Goal: Transaction & Acquisition: Purchase product/service

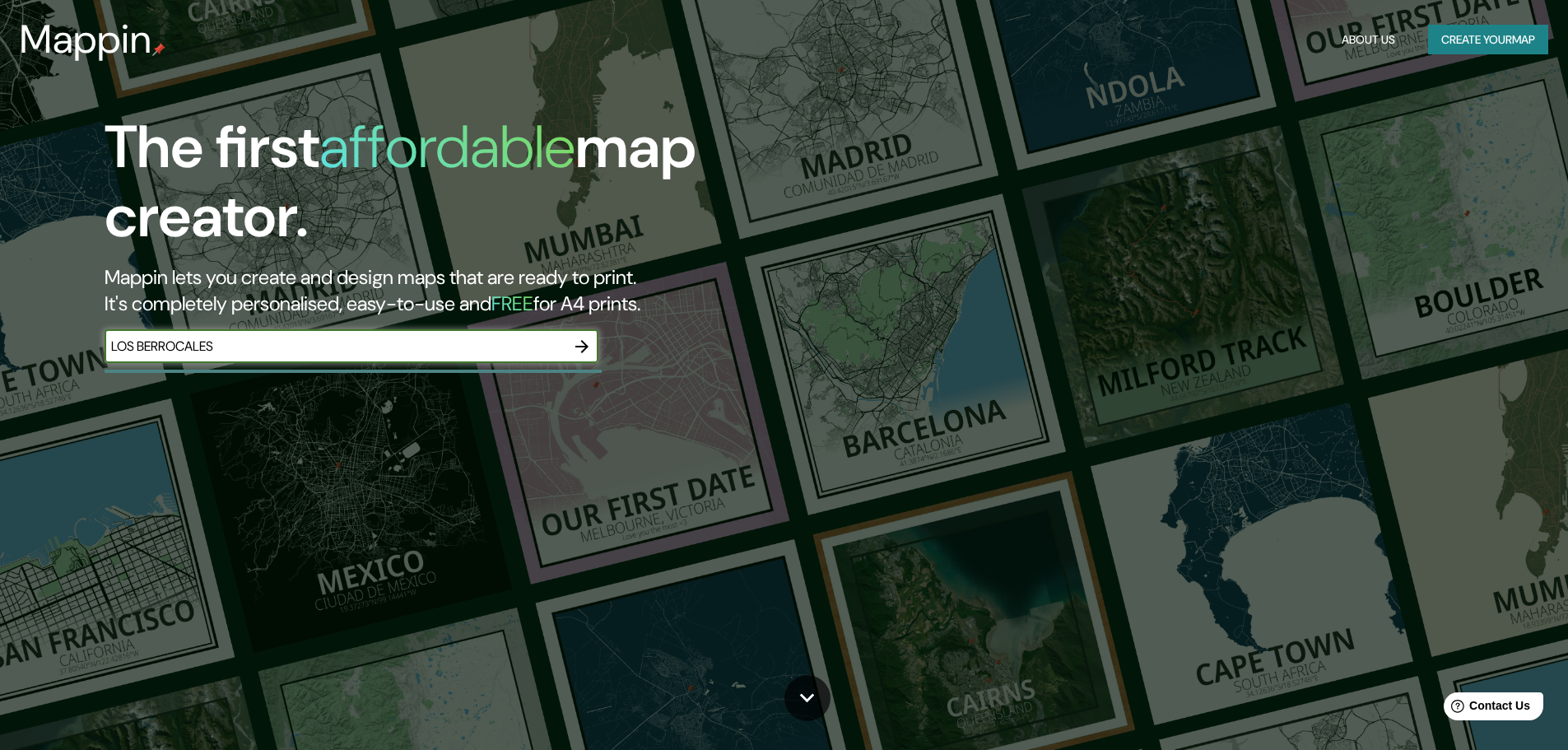
type input "LOS BERROCALES"
click at [588, 354] on icon "button" at bounding box center [582, 346] width 20 height 20
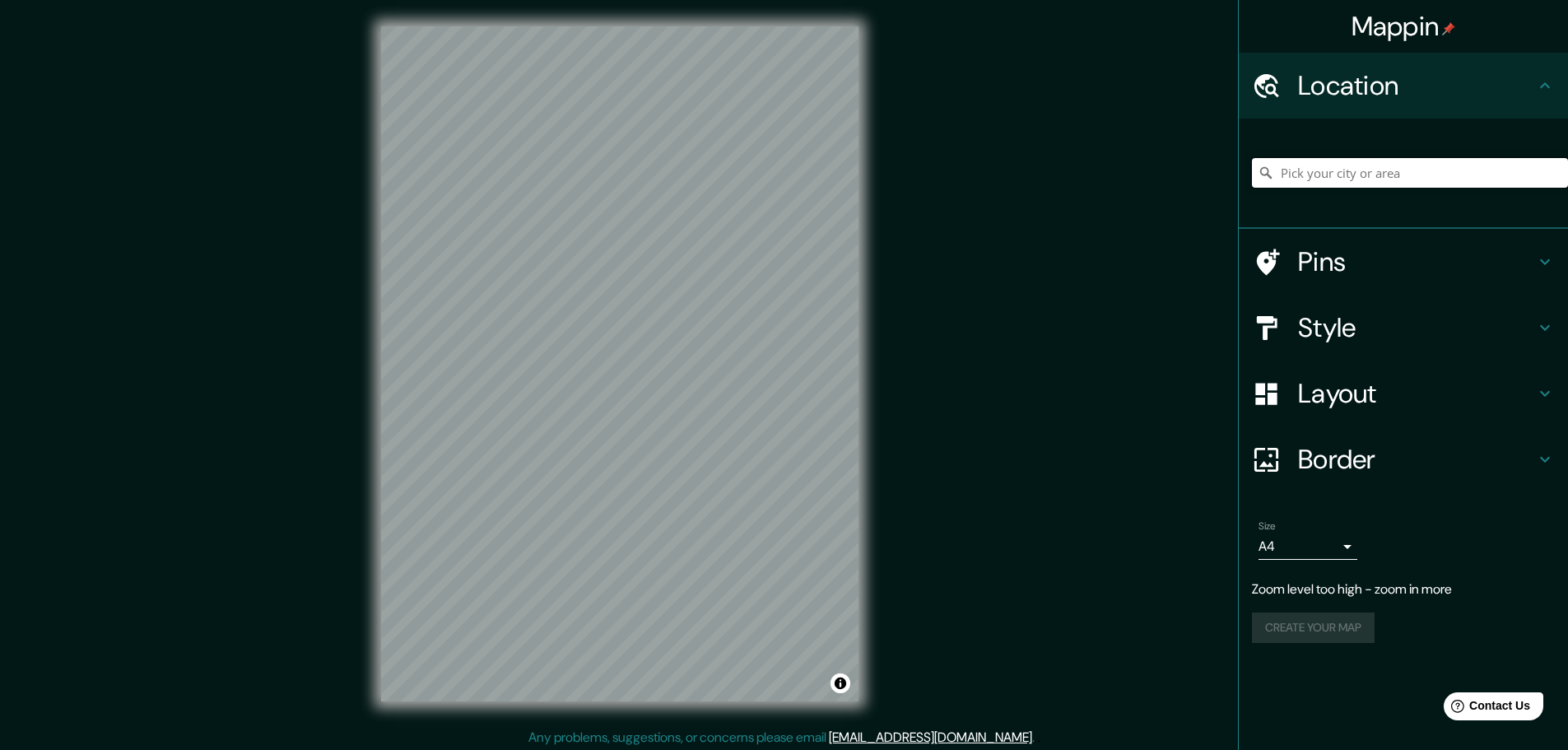
click at [1392, 179] on input "Pick your city or area" at bounding box center [1409, 172] width 316 height 30
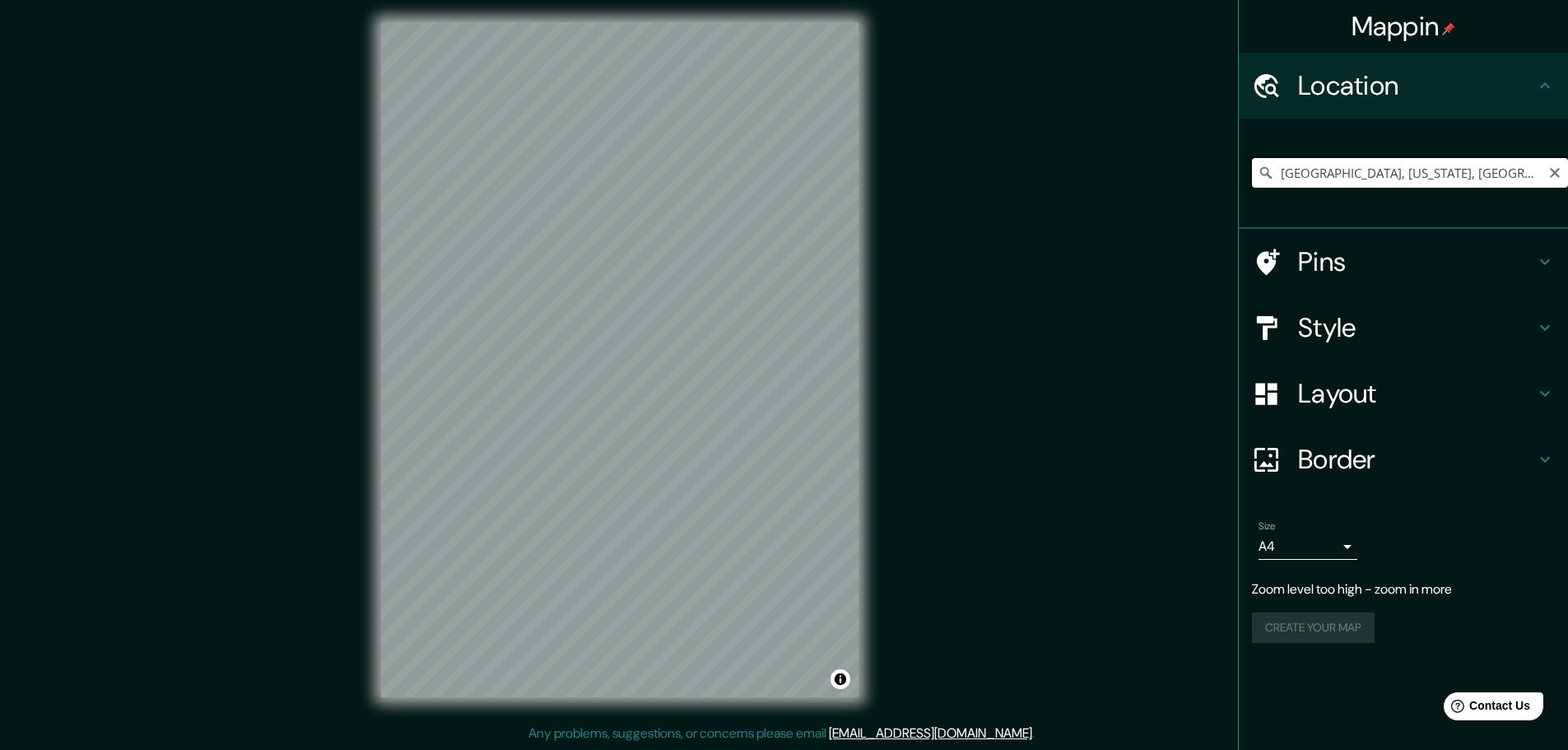
click at [1305, 172] on input "[GEOGRAPHIC_DATA], [US_STATE], [GEOGRAPHIC_DATA]" at bounding box center [1409, 172] width 316 height 30
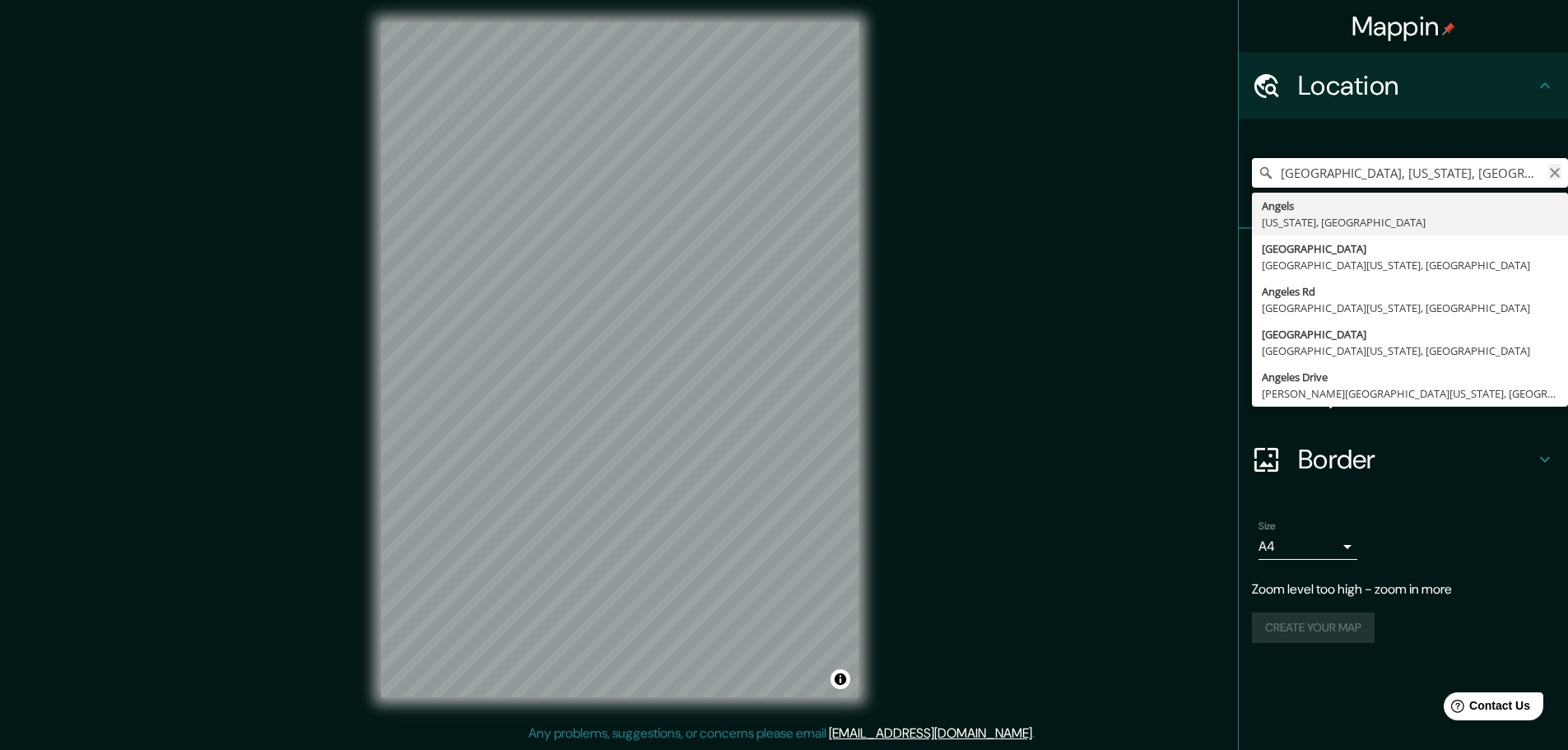
type input "[GEOGRAPHIC_DATA], [US_STATE], [GEOGRAPHIC_DATA]"
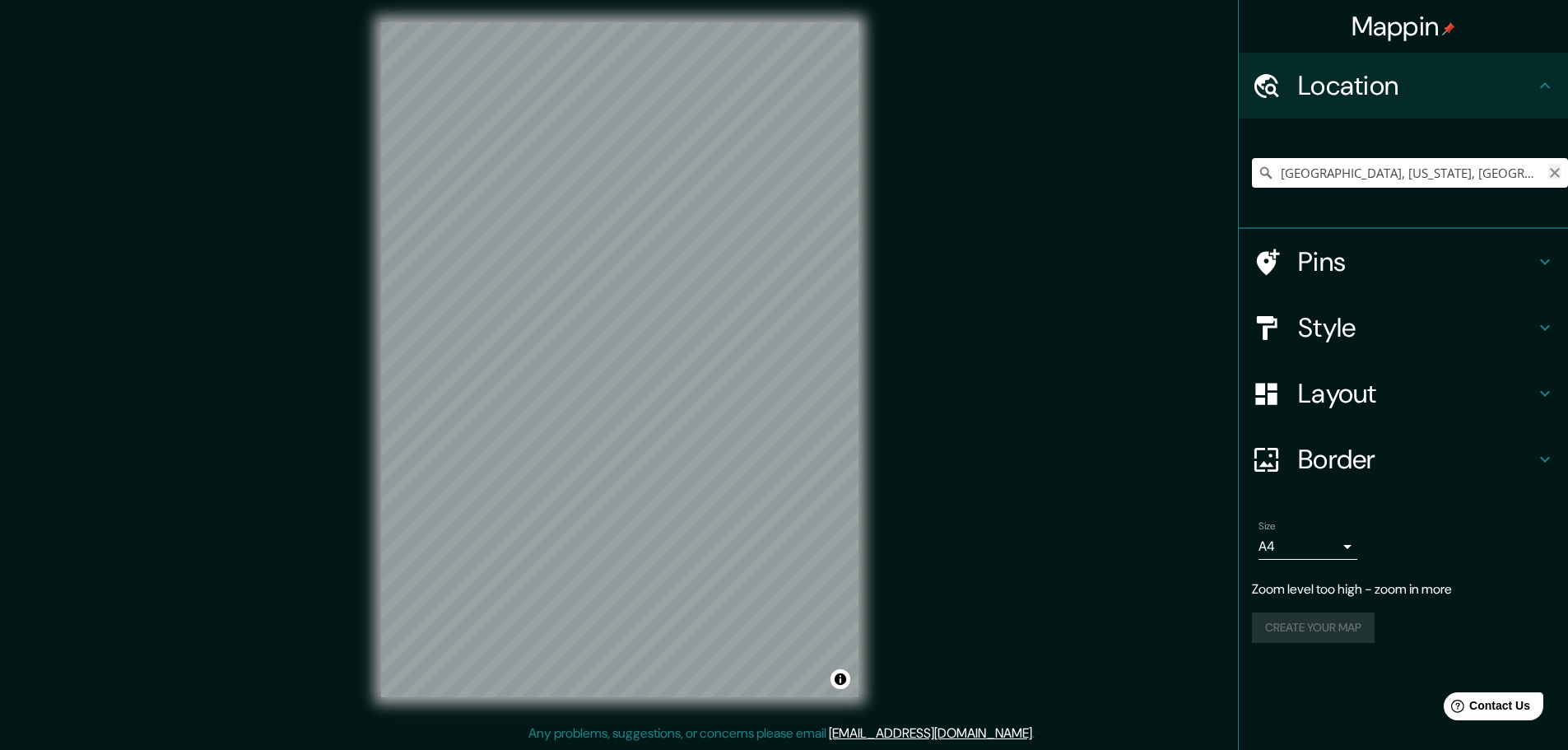
click at [1558, 173] on icon "Clear" at bounding box center [1554, 172] width 13 height 13
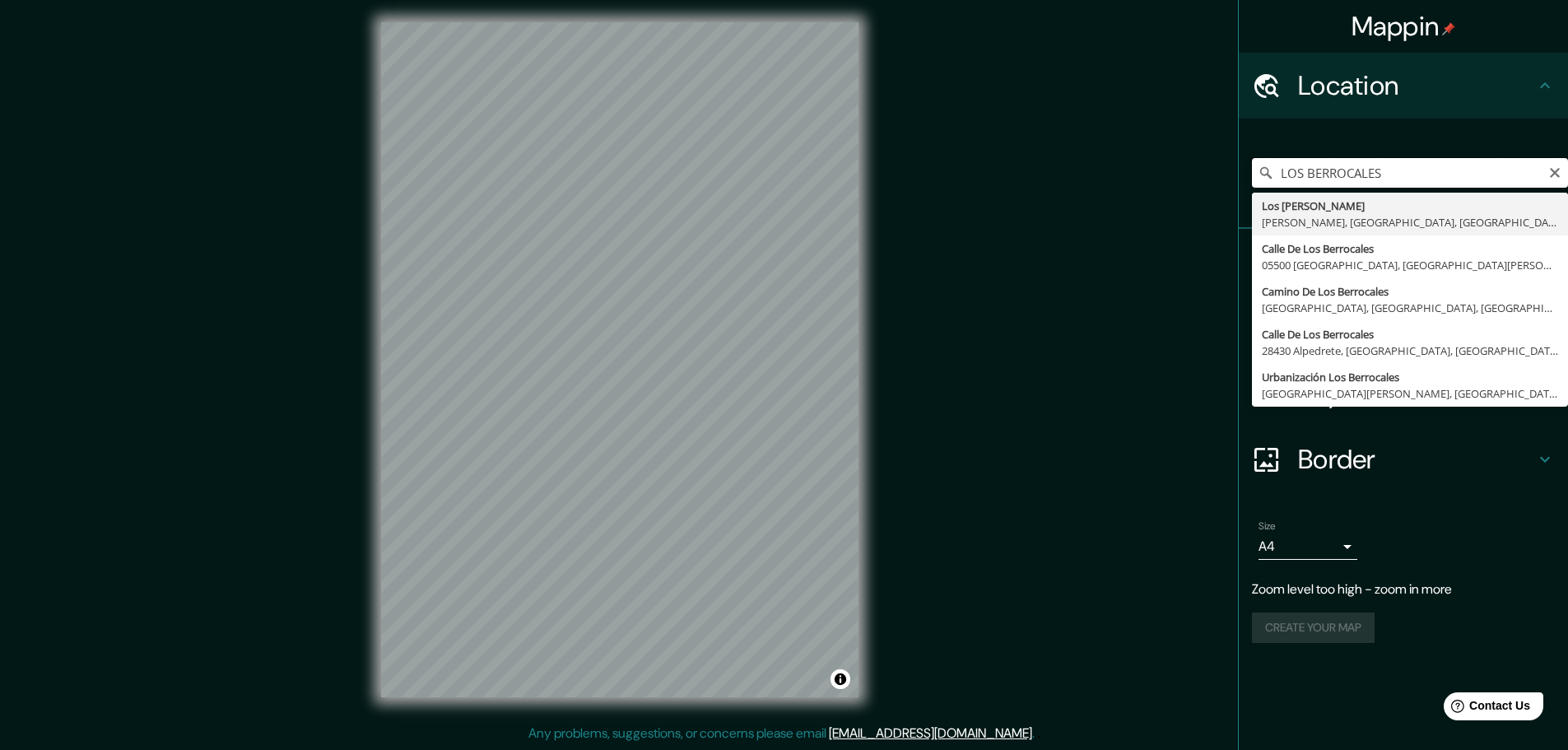
drag, startPoint x: 1432, startPoint y: 182, endPoint x: 1176, endPoint y: 177, distance: 256.0
click at [1177, 177] on div "Mappin Location [GEOGRAPHIC_DATA] [GEOGRAPHIC_DATA][PERSON_NAME][GEOGRAPHIC_DAT…" at bounding box center [784, 373] width 1568 height 754
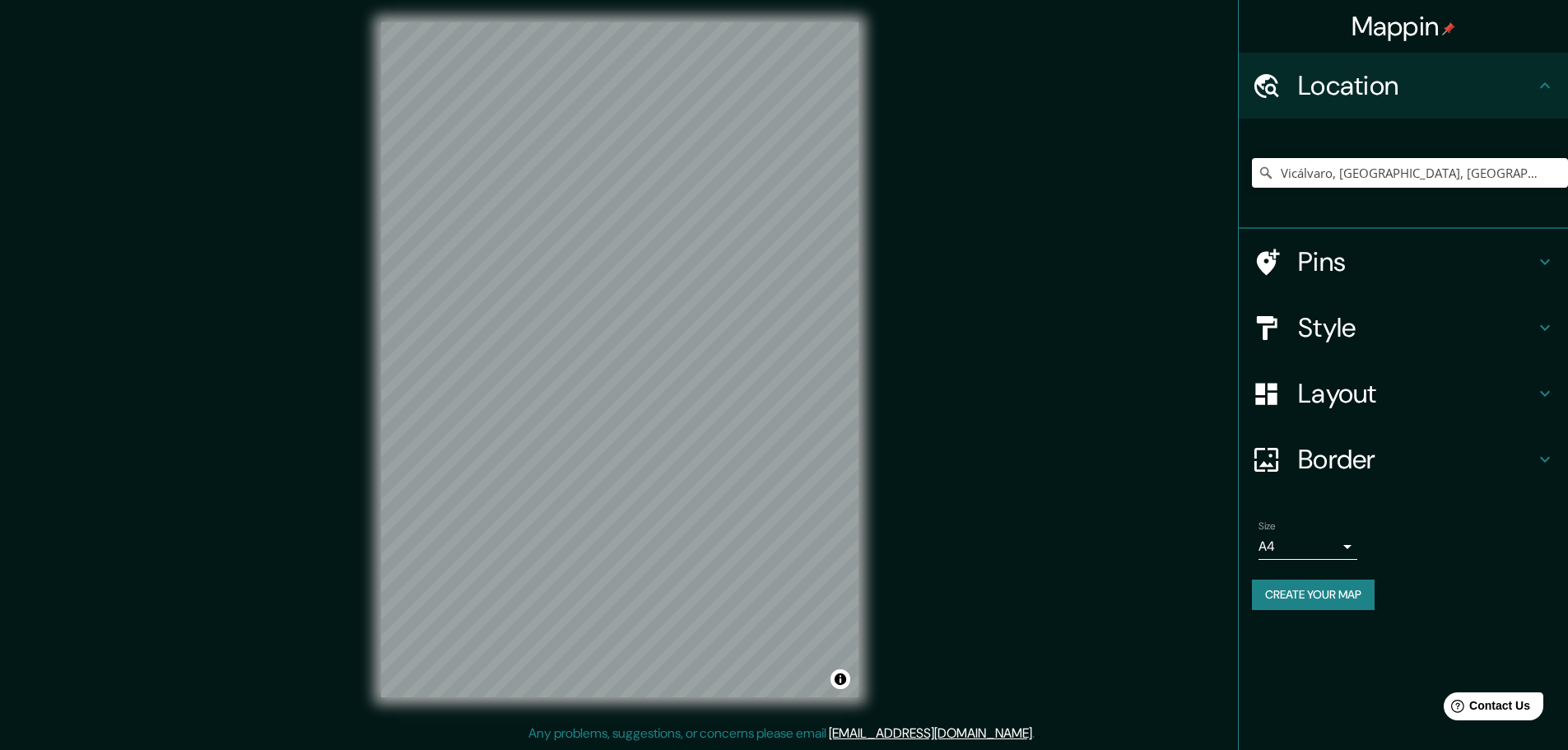
click at [1550, 330] on icon at bounding box center [1544, 327] width 20 height 20
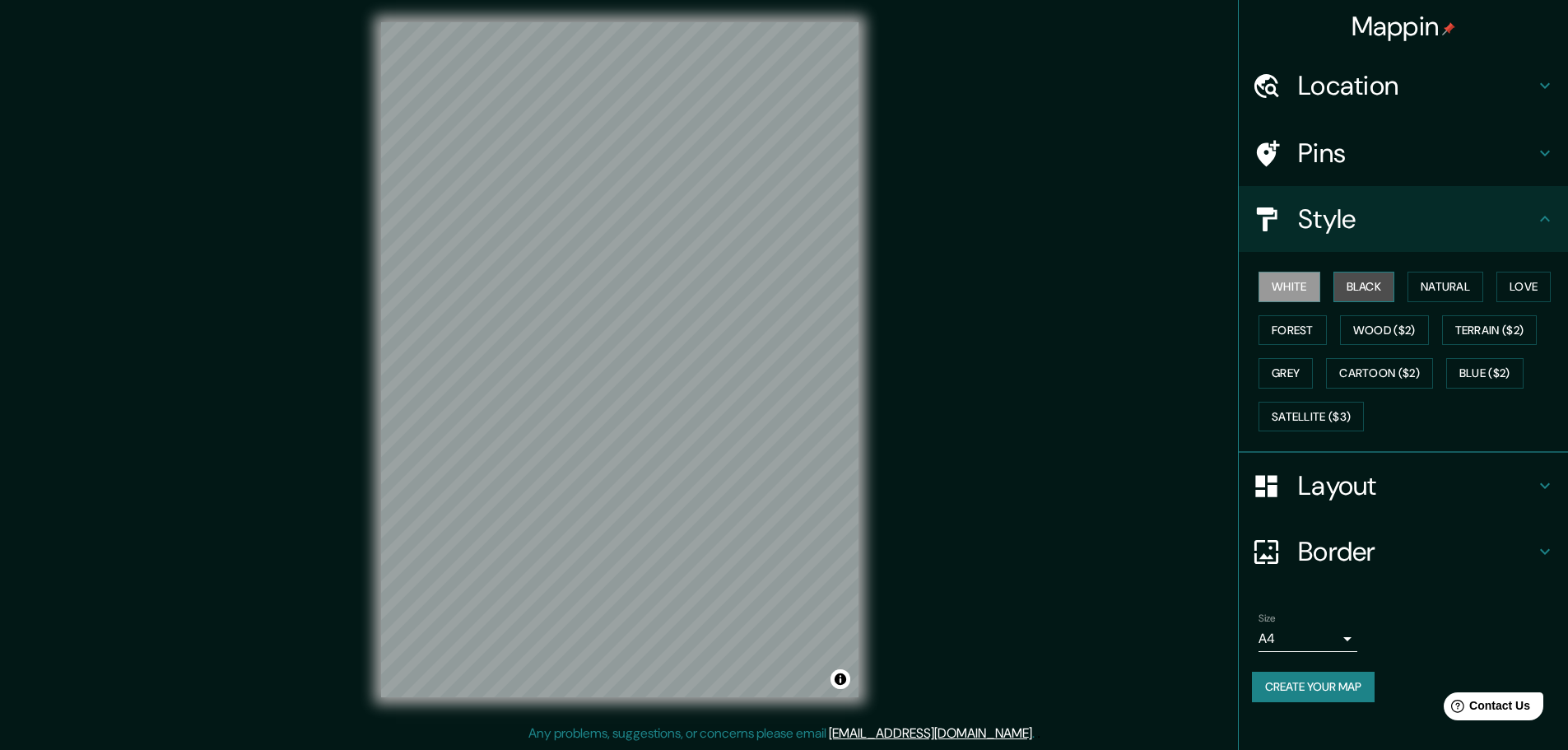
click at [1369, 291] on button "Black" at bounding box center [1364, 287] width 62 height 31
click at [1444, 279] on button "Natural" at bounding box center [1445, 287] width 75 height 31
click at [1294, 378] on button "Grey" at bounding box center [1285, 374] width 54 height 31
click at [1307, 283] on button "White" at bounding box center [1290, 287] width 62 height 31
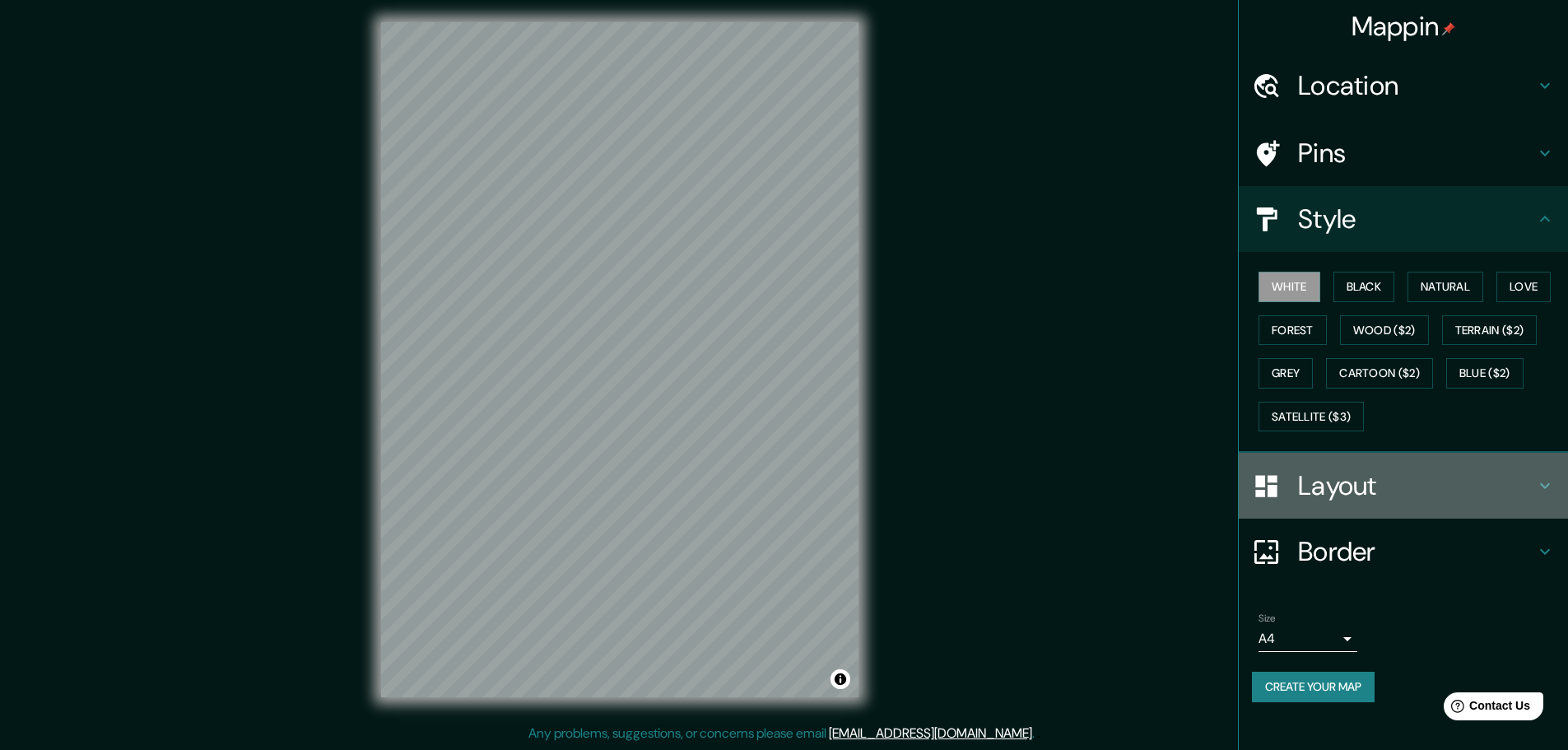
click at [1529, 477] on h4 "Layout" at bounding box center [1416, 486] width 237 height 33
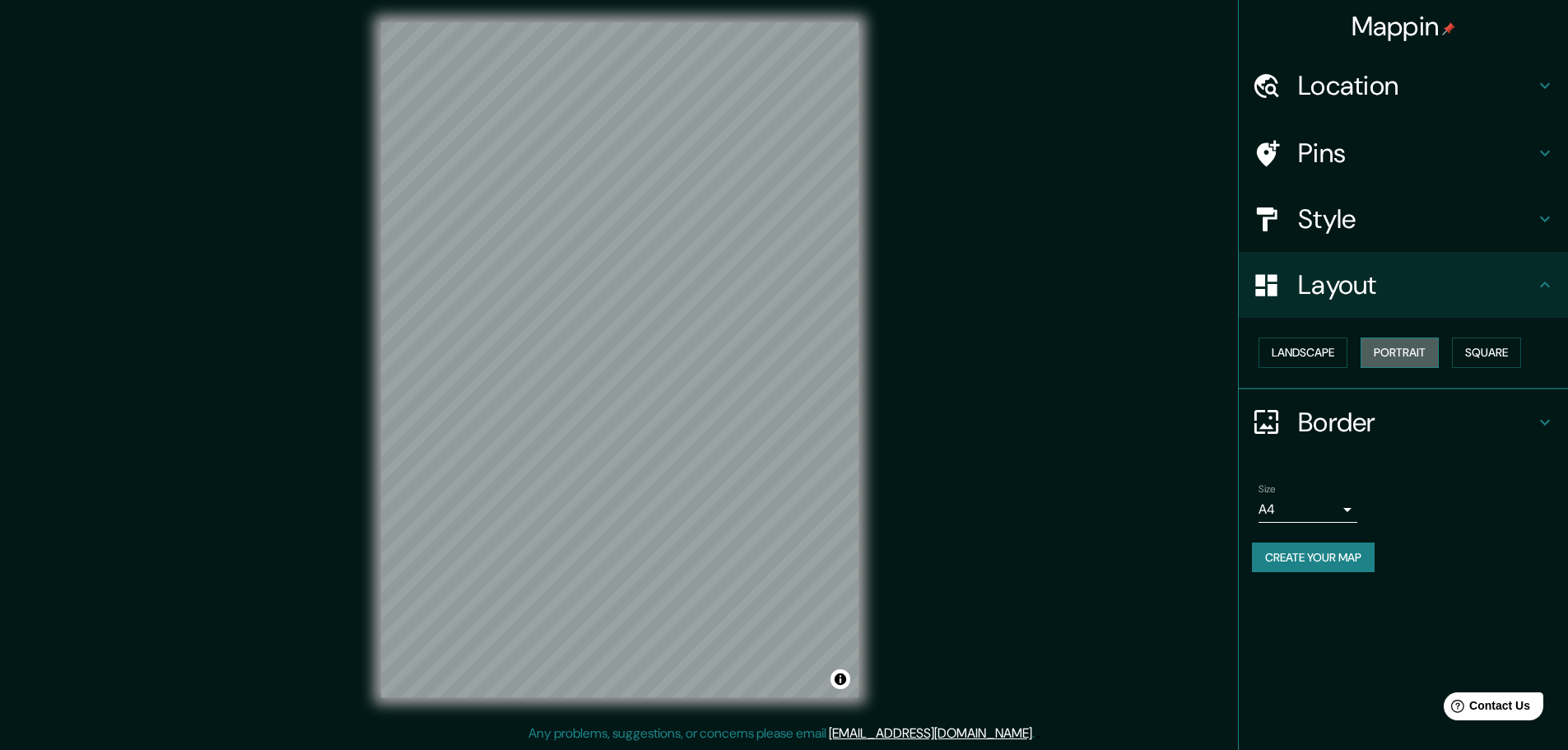
click at [1387, 343] on button "Portrait" at bounding box center [1399, 353] width 78 height 31
click at [1336, 350] on button "Landscape" at bounding box center [1303, 353] width 89 height 31
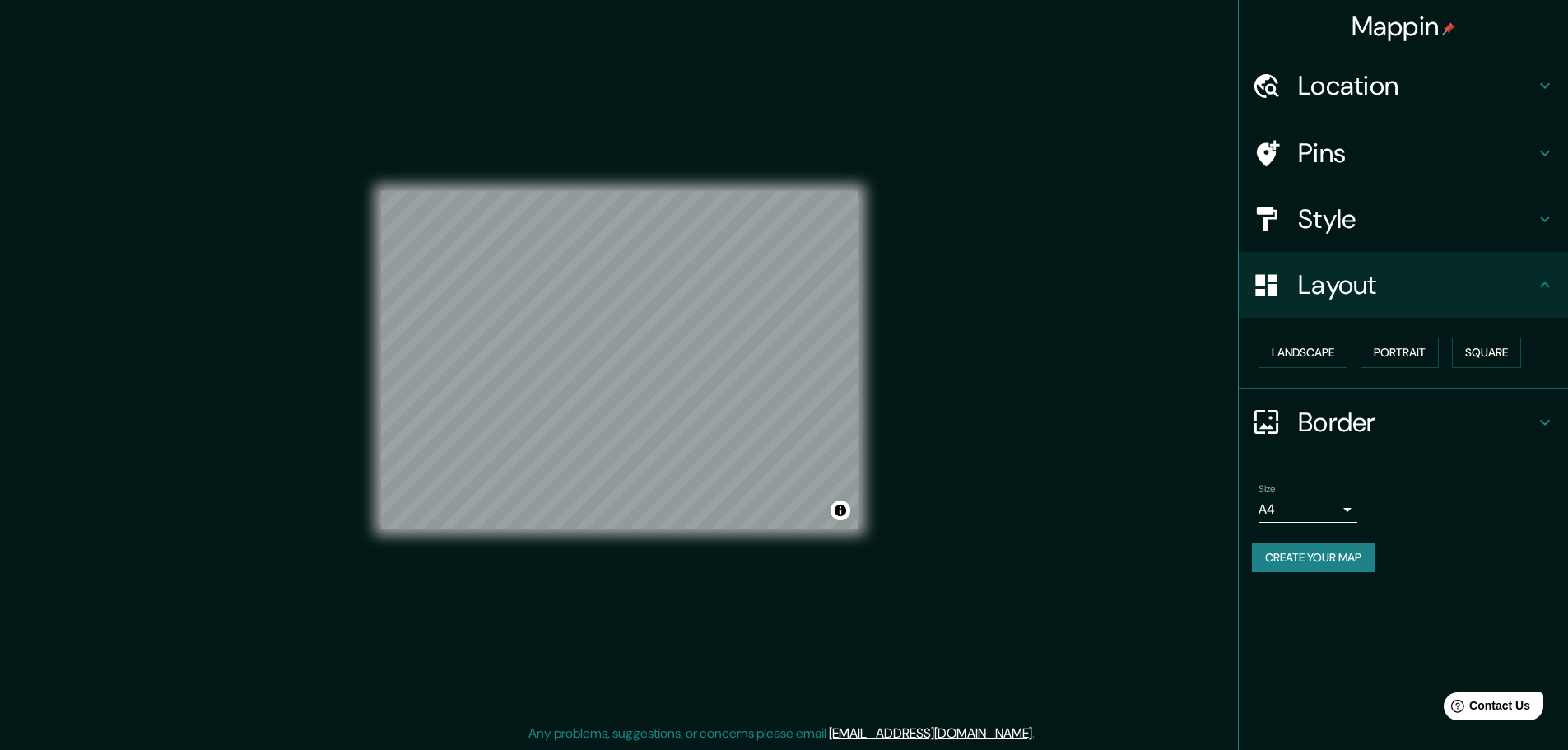
click at [1343, 429] on h4 "Border" at bounding box center [1416, 423] width 237 height 33
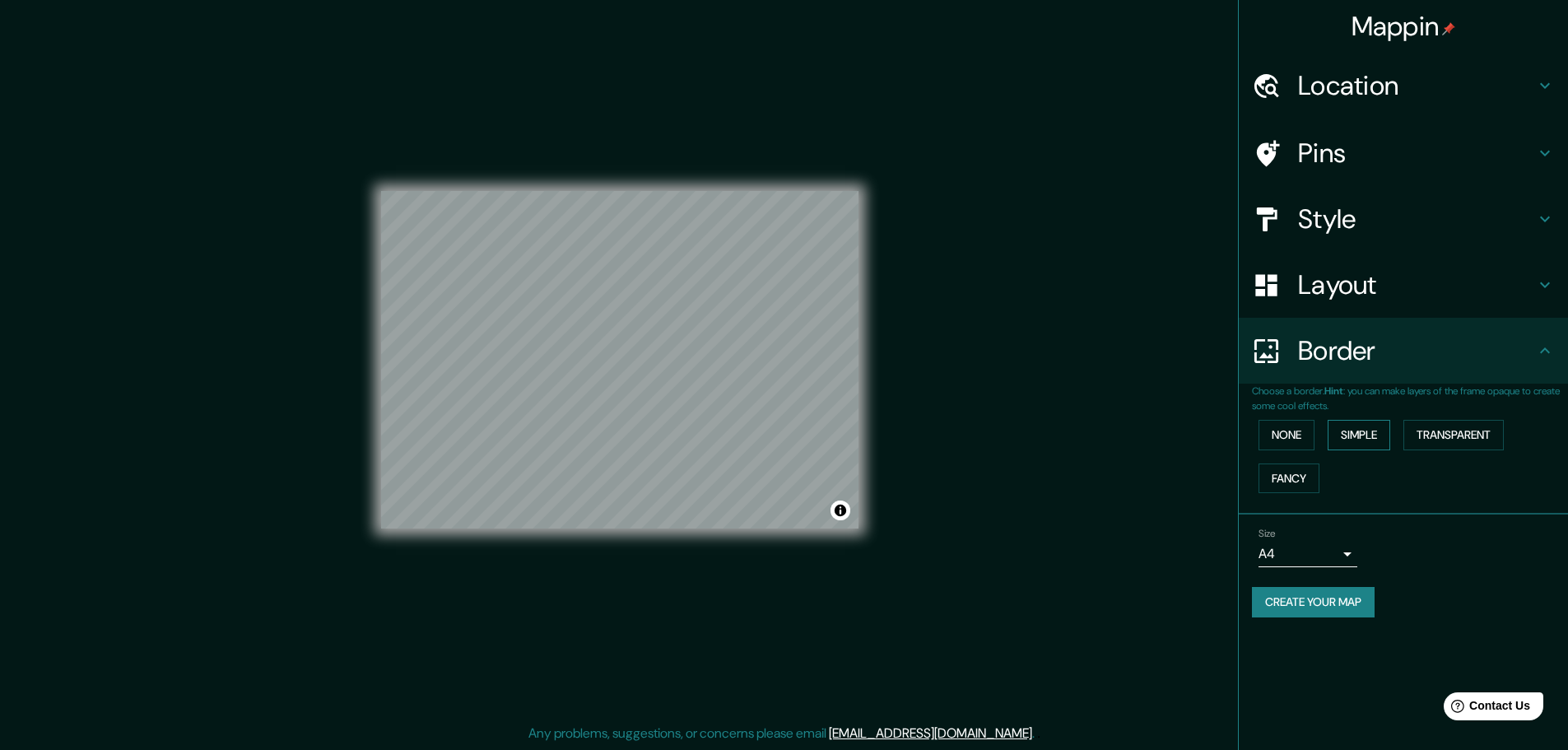
scroll to position [0, 0]
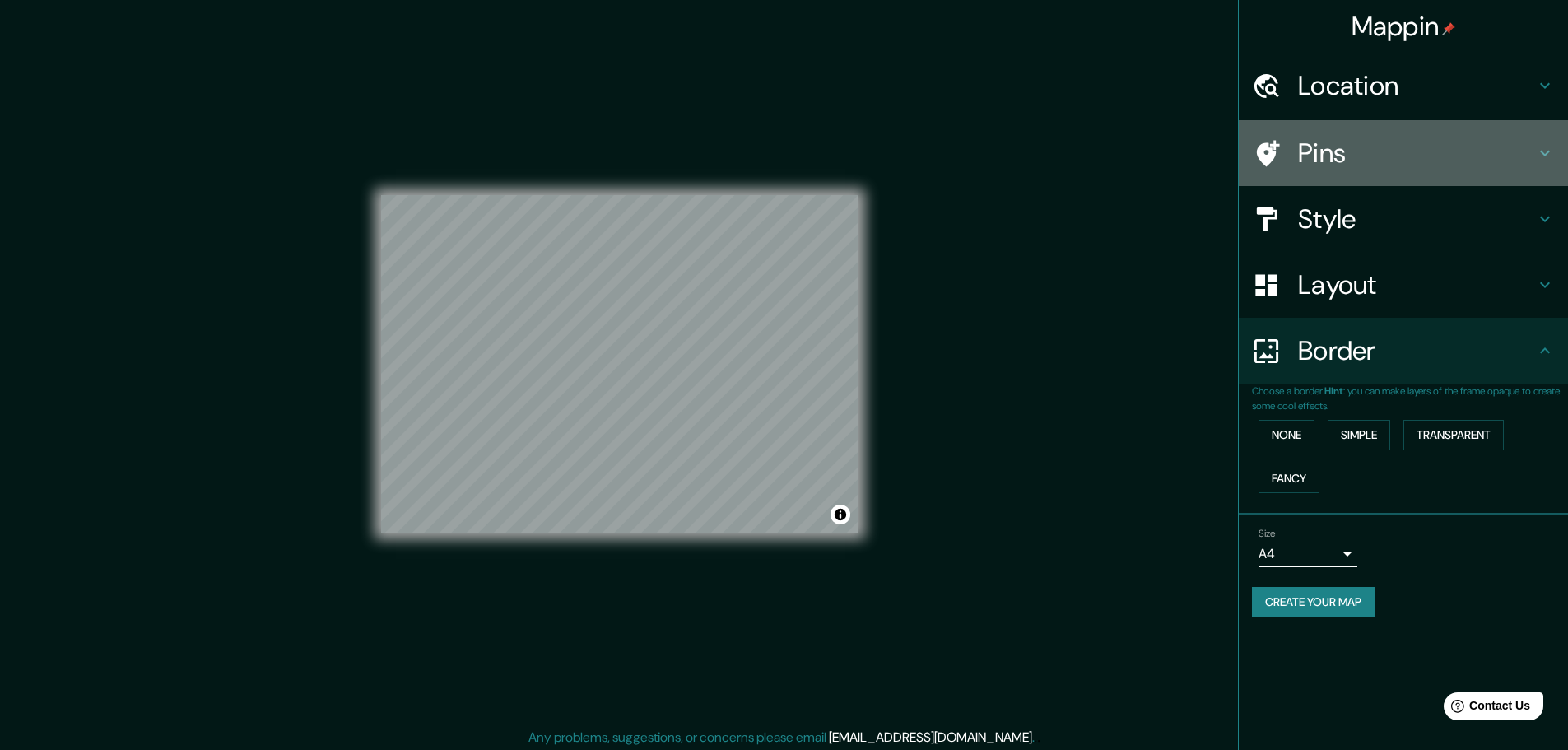
click at [1369, 145] on h4 "Pins" at bounding box center [1416, 153] width 237 height 33
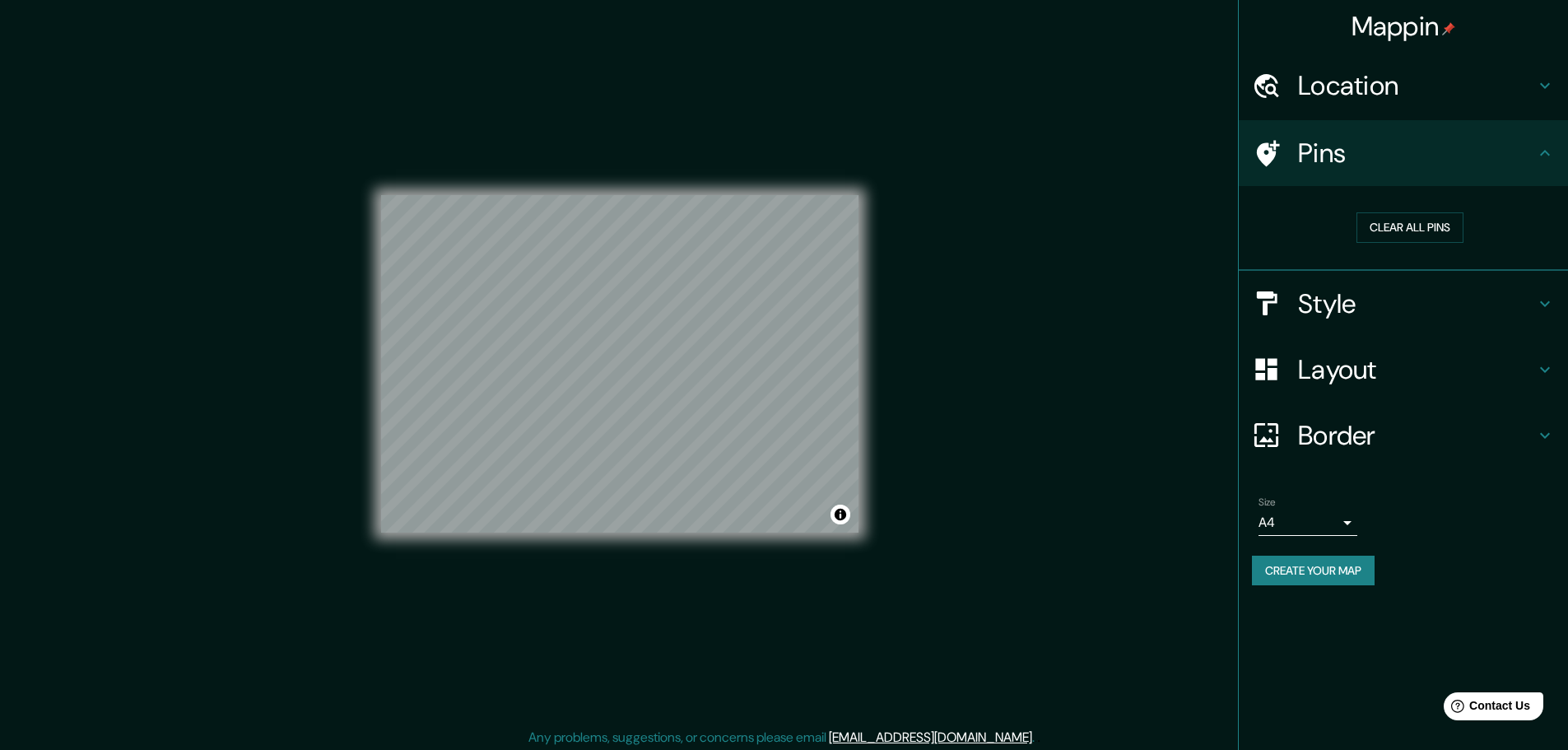
click at [1559, 88] on div "Location" at bounding box center [1403, 85] width 329 height 66
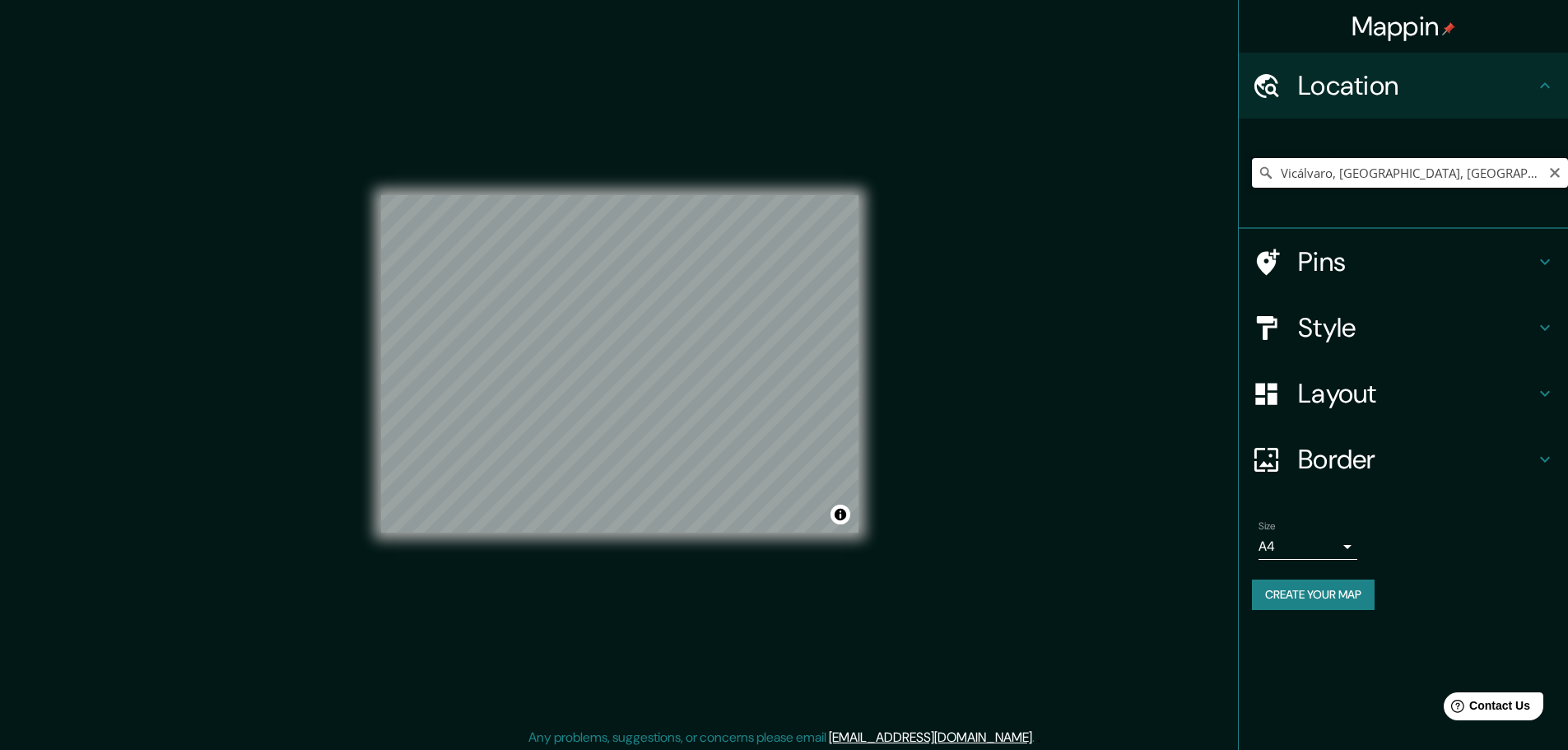
click at [1539, 168] on input "Vicálvaro, [GEOGRAPHIC_DATA], [GEOGRAPHIC_DATA], [GEOGRAPHIC_DATA]" at bounding box center [1409, 172] width 316 height 30
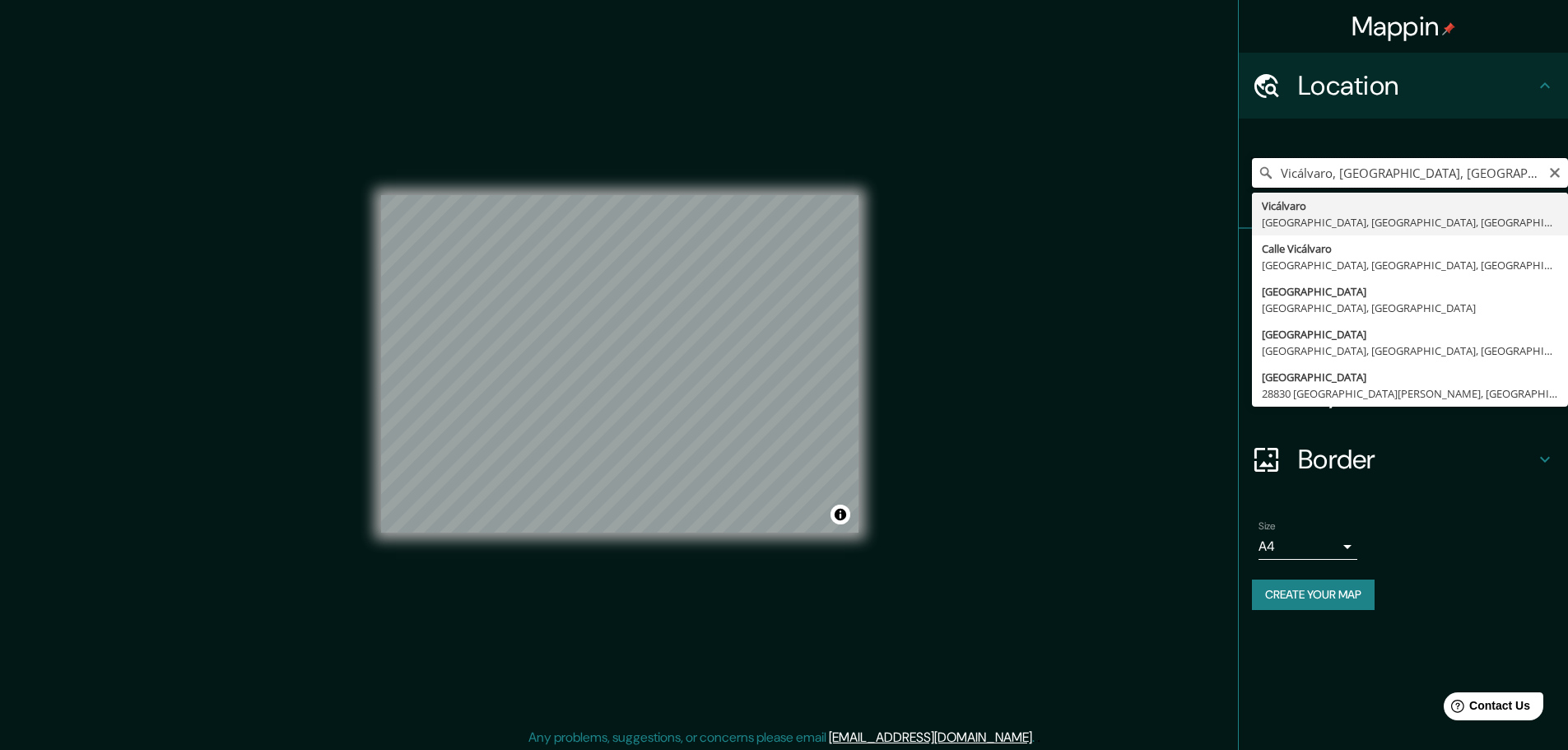
type input "Vicálvaro, [GEOGRAPHIC_DATA], [GEOGRAPHIC_DATA], [GEOGRAPHIC_DATA]"
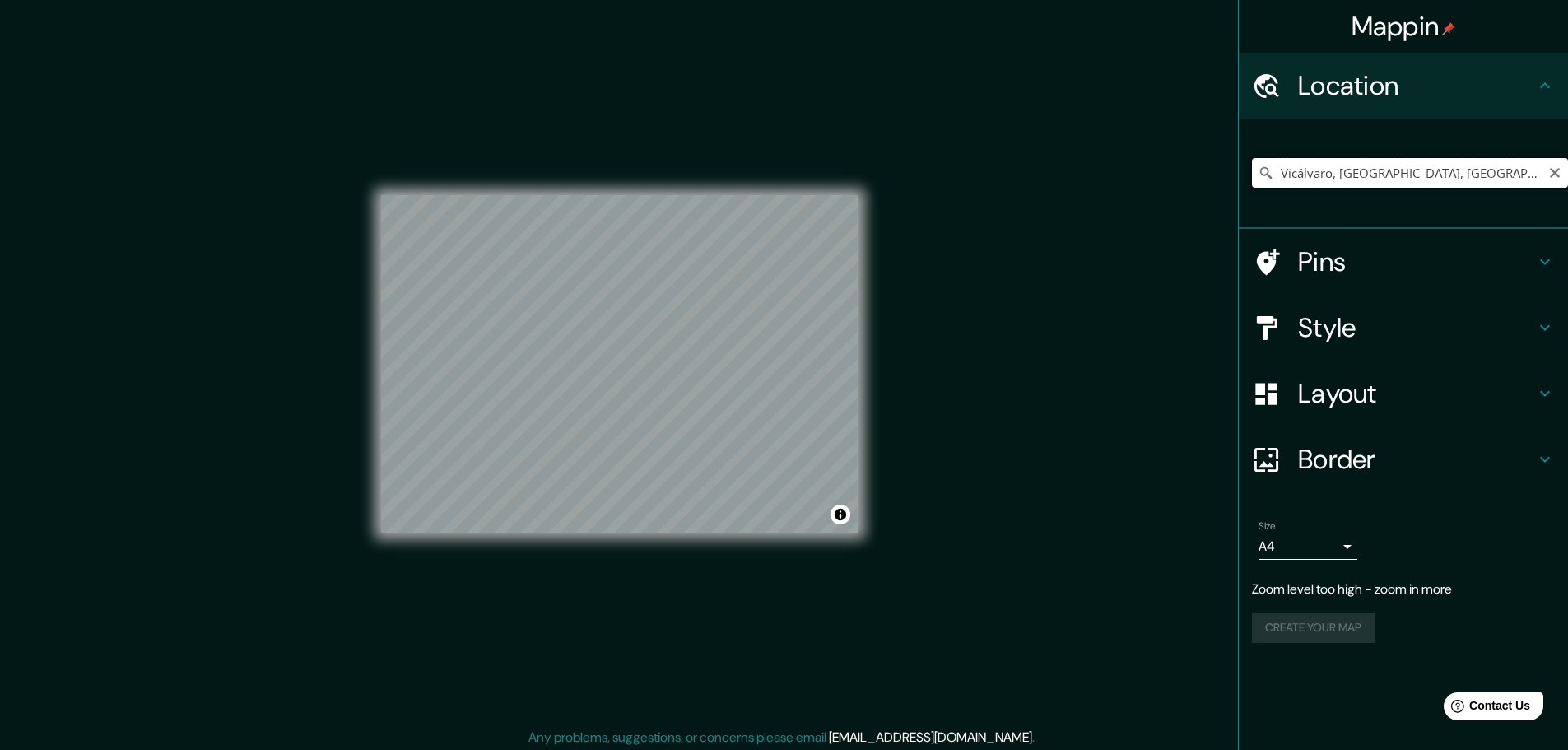
click at [1547, 176] on input "Vicálvaro, [GEOGRAPHIC_DATA], [GEOGRAPHIC_DATA], [GEOGRAPHIC_DATA]" at bounding box center [1409, 172] width 316 height 30
click at [1554, 171] on icon "Clear" at bounding box center [1555, 173] width 10 height 10
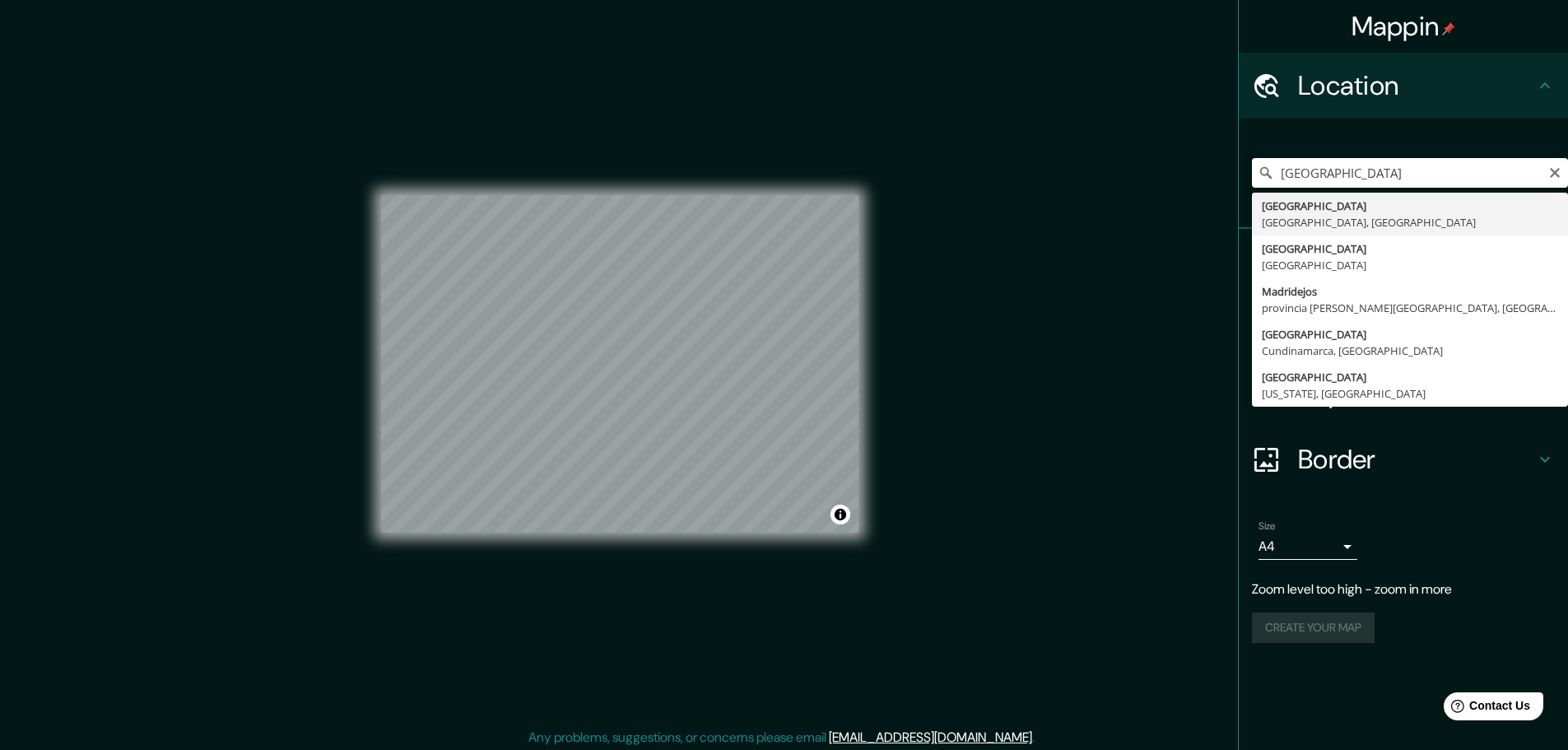
type input "[GEOGRAPHIC_DATA], [GEOGRAPHIC_DATA], [GEOGRAPHIC_DATA]"
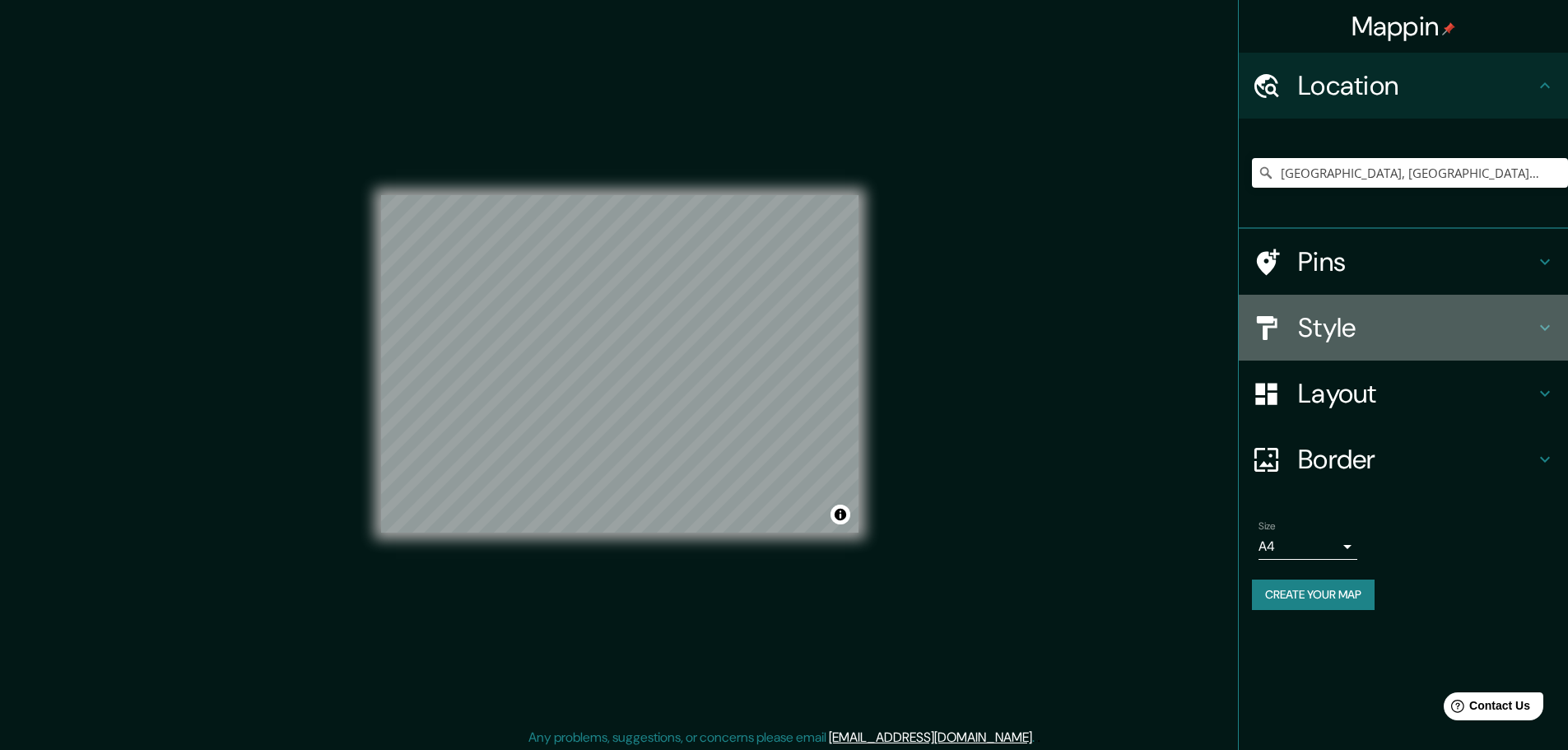
click at [1334, 324] on h4 "Style" at bounding box center [1416, 327] width 237 height 33
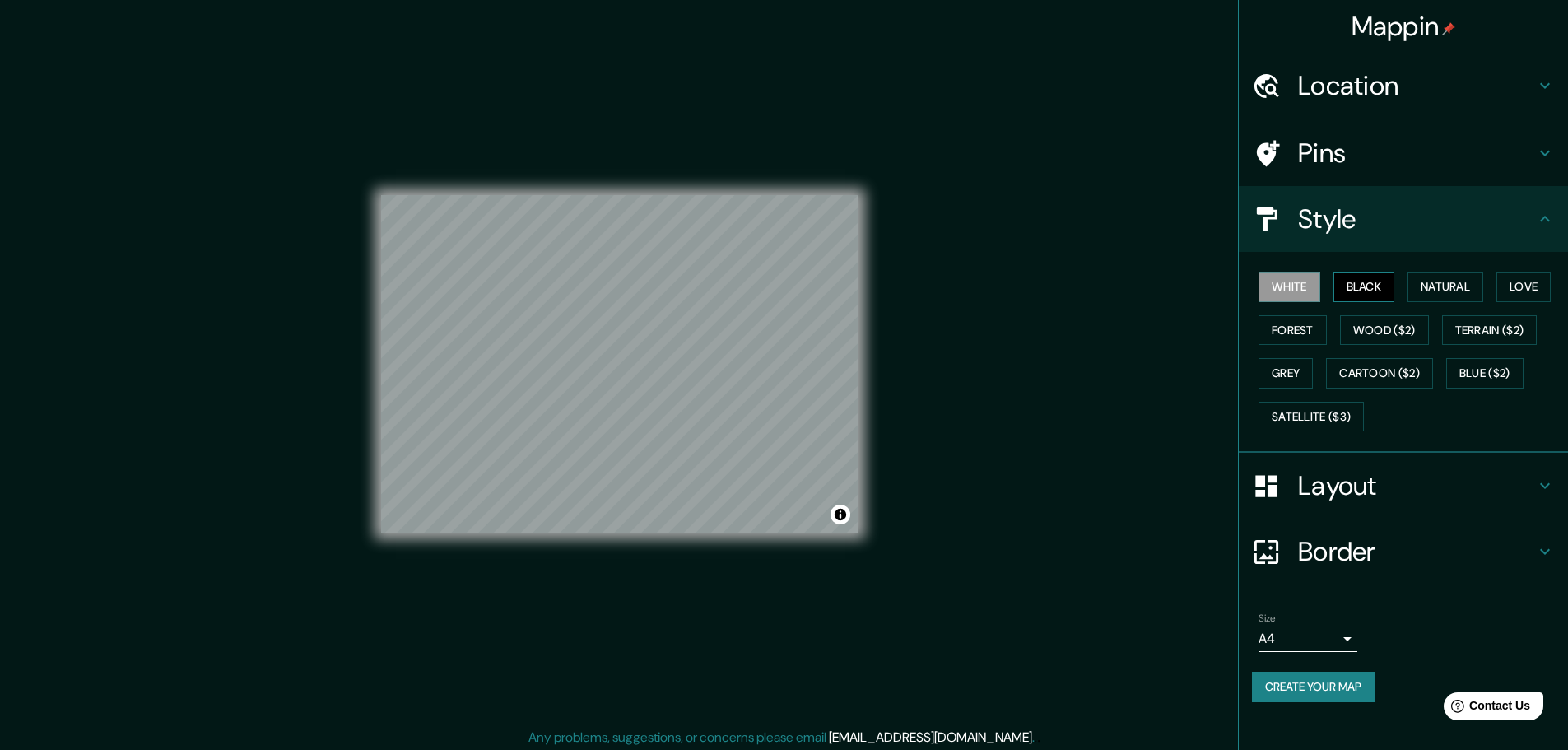
click at [1362, 291] on button "Black" at bounding box center [1364, 287] width 62 height 31
click at [1435, 283] on button "Natural" at bounding box center [1445, 287] width 75 height 31
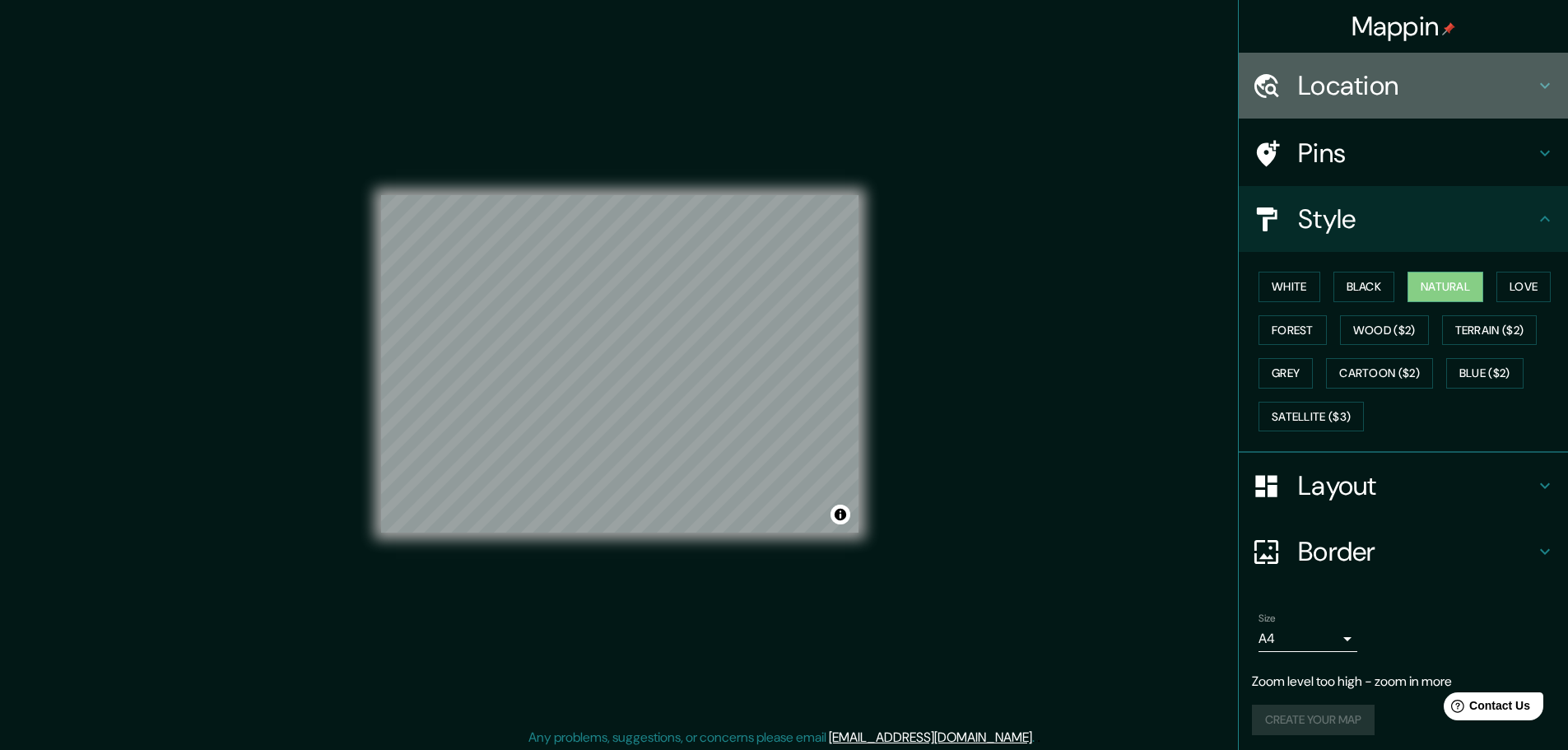
click at [1436, 75] on h4 "Location" at bounding box center [1416, 86] width 237 height 33
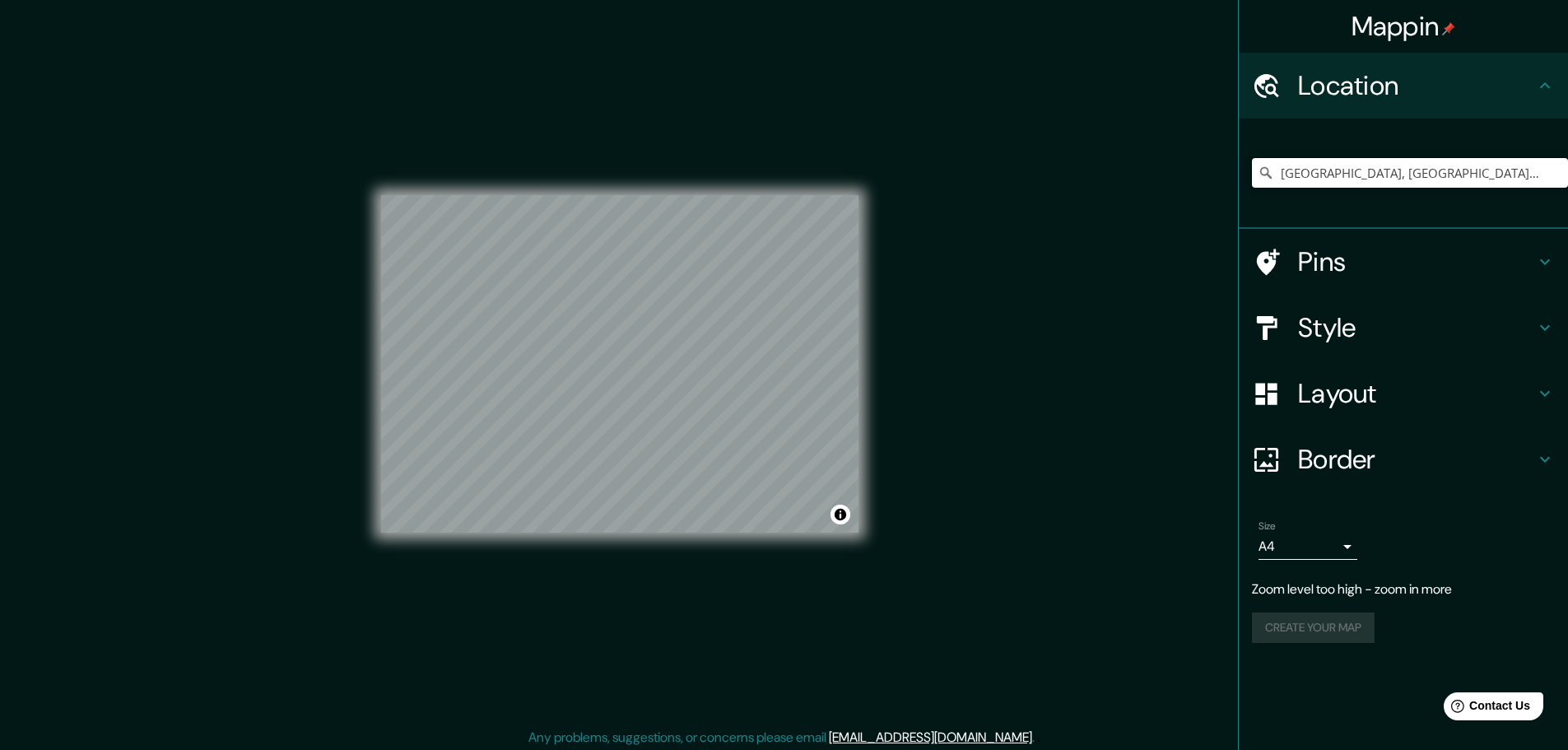
drag, startPoint x: 1423, startPoint y: 165, endPoint x: 1206, endPoint y: 212, distance: 222.0
click at [1206, 212] on div "Mappin Location [GEOGRAPHIC_DATA], [GEOGRAPHIC_DATA], [GEOGRAPHIC_DATA] Pins St…" at bounding box center [784, 377] width 1568 height 754
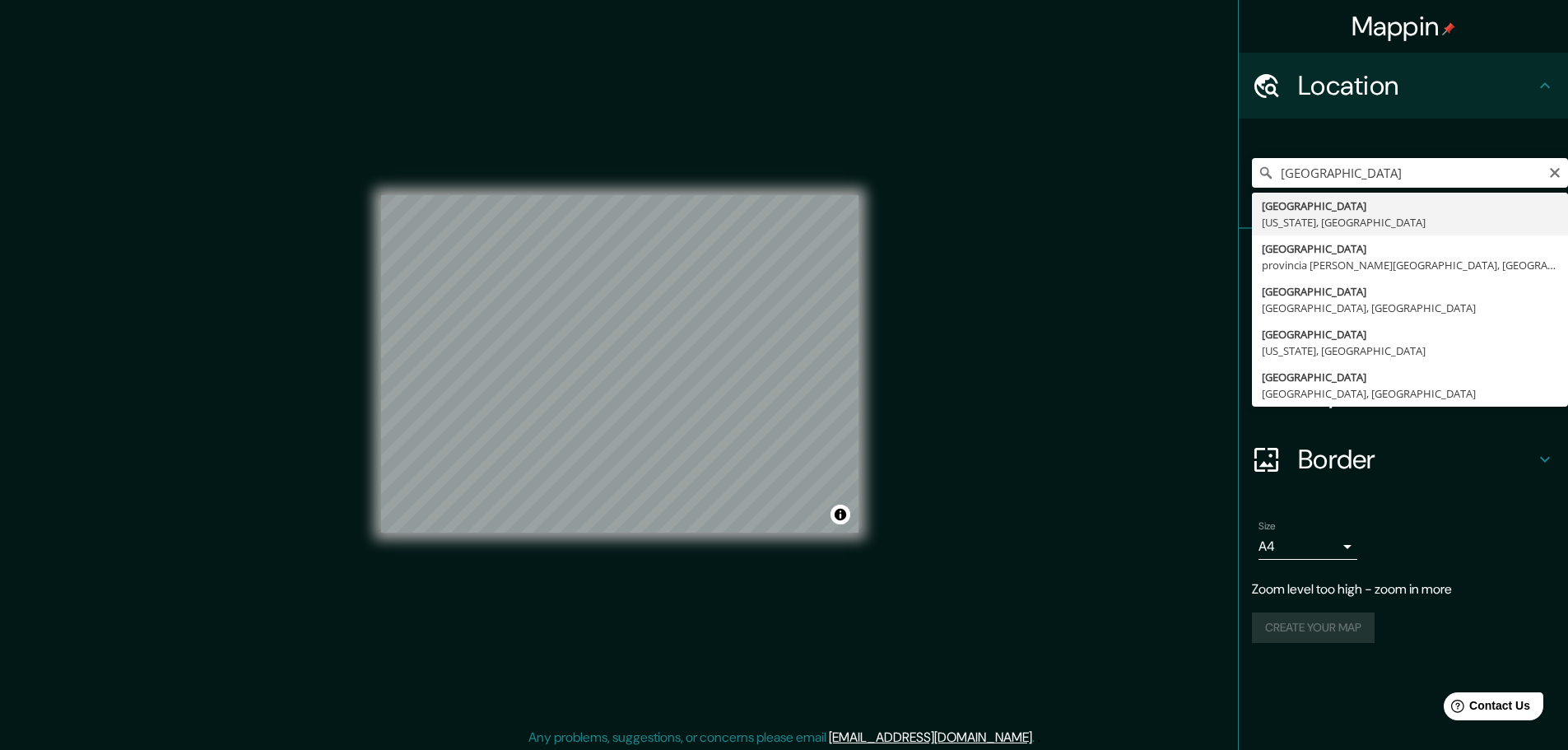
type input "[GEOGRAPHIC_DATA], [US_STATE], [GEOGRAPHIC_DATA]"
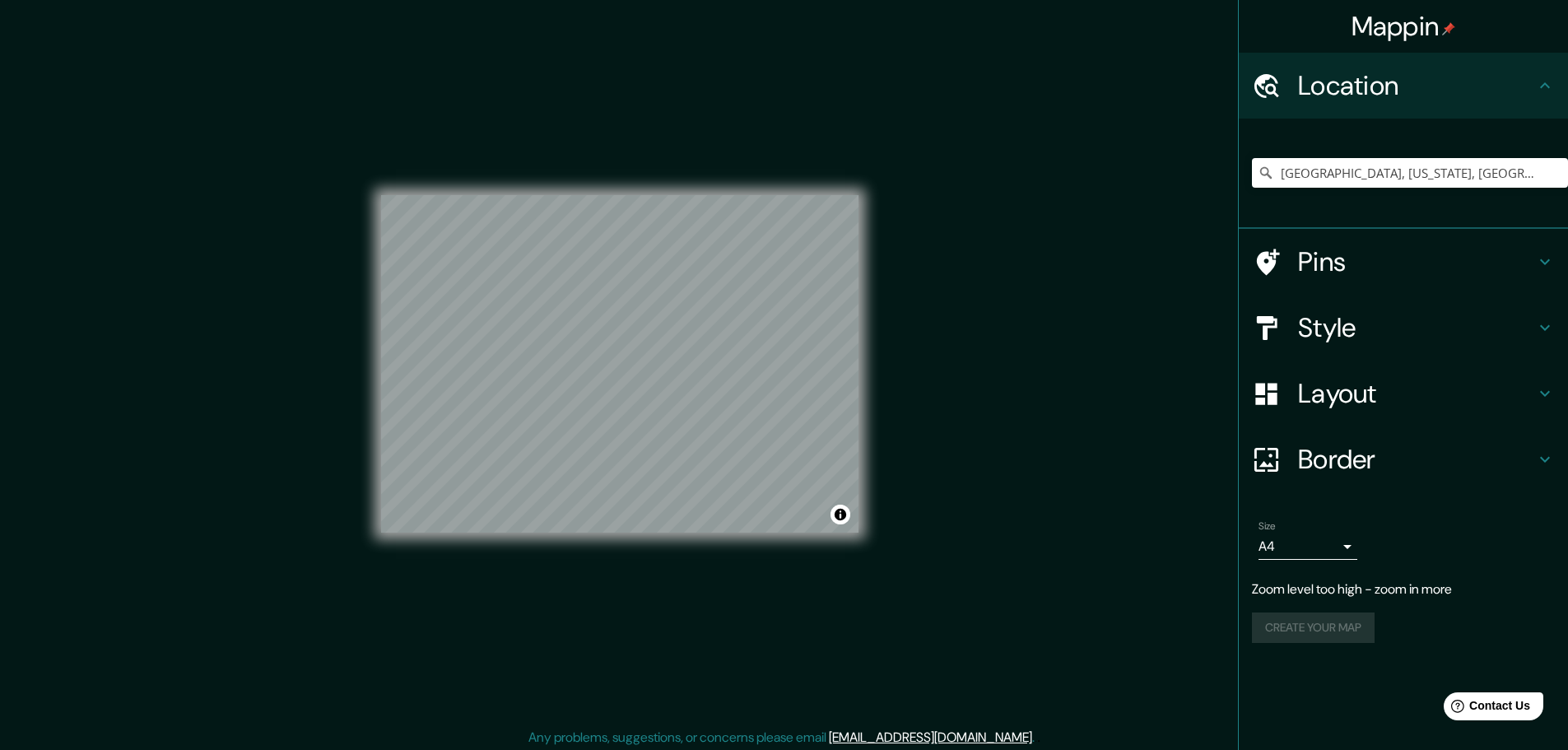
scroll to position [4, 0]
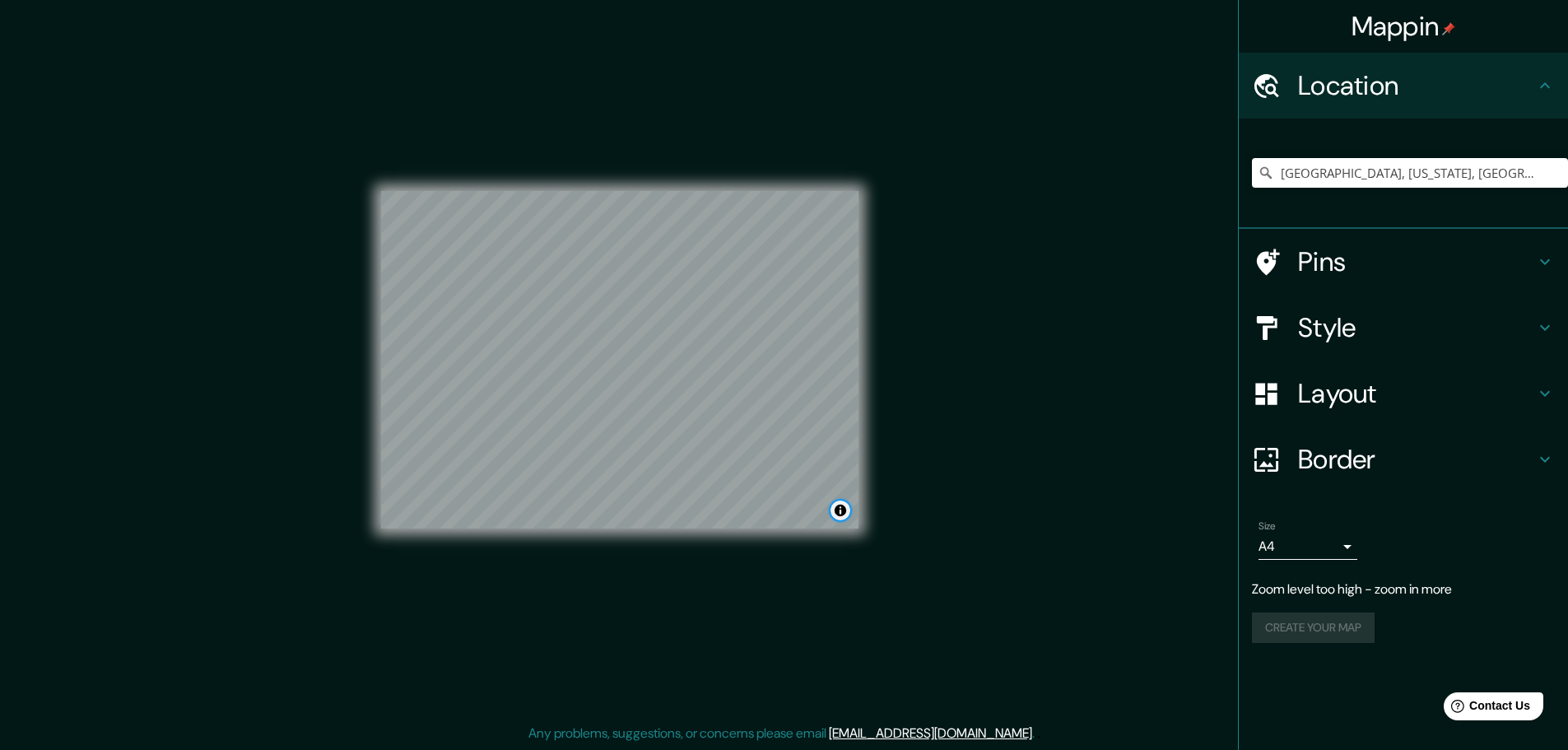
click at [836, 516] on button "Toggle attribution" at bounding box center [840, 510] width 20 height 20
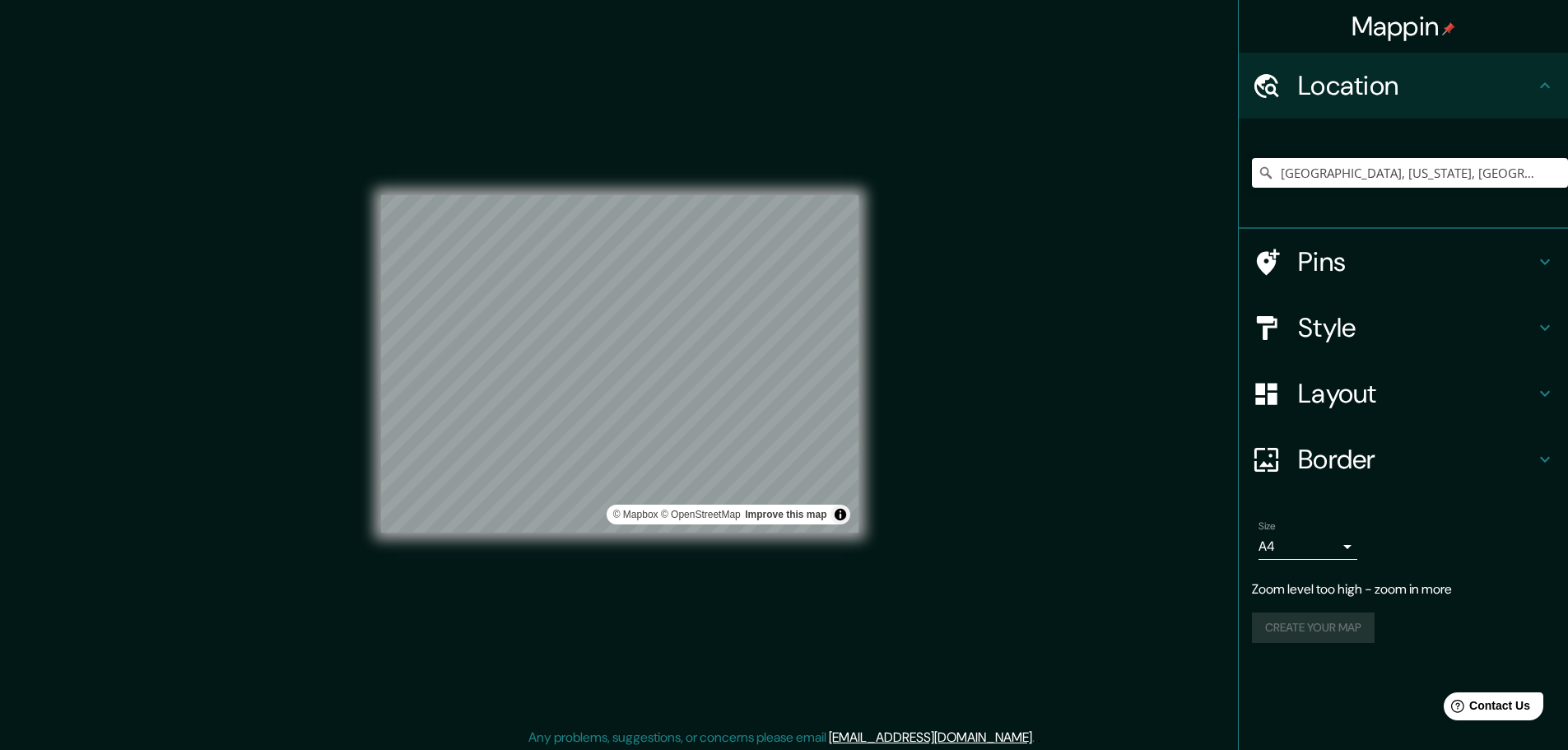
click at [1336, 296] on div "Style" at bounding box center [1403, 327] width 329 height 66
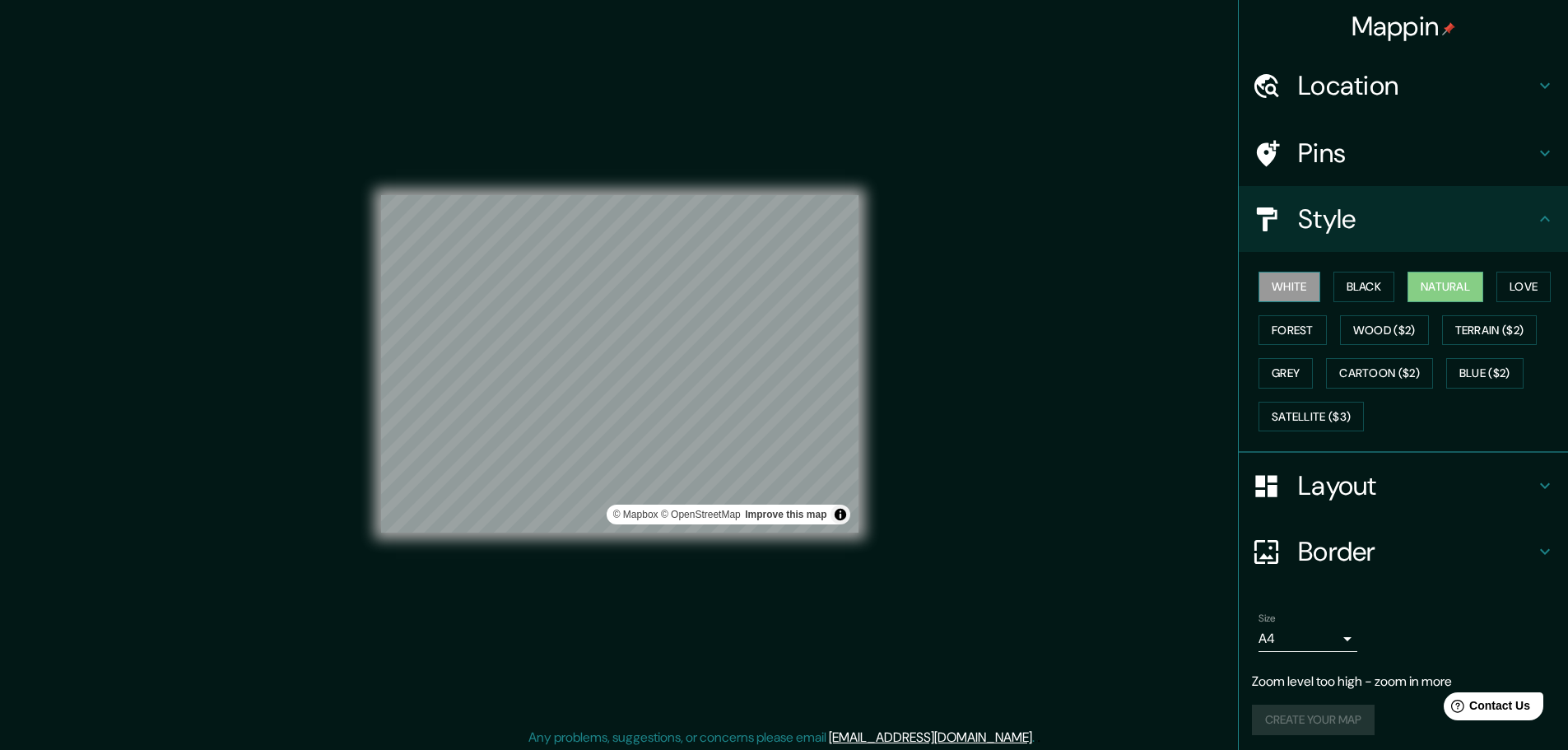
click at [1262, 288] on button "White" at bounding box center [1290, 287] width 62 height 31
click at [1333, 274] on button "Black" at bounding box center [1364, 287] width 62 height 31
click at [1259, 365] on button "Grey" at bounding box center [1285, 374] width 54 height 31
click at [1351, 339] on button "Wood ($2)" at bounding box center [1385, 331] width 89 height 31
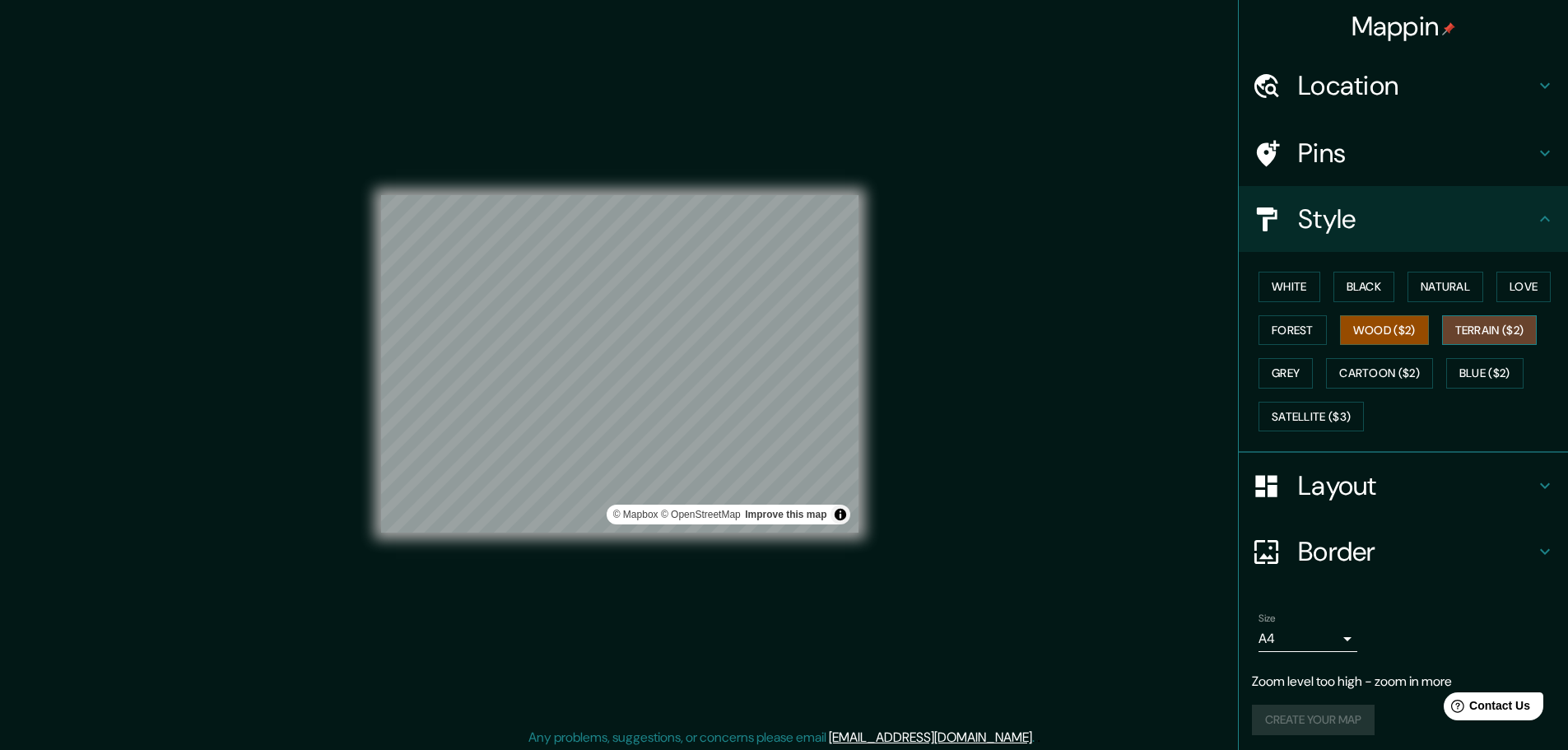
click at [1455, 327] on button "Terrain ($2)" at bounding box center [1489, 331] width 95 height 31
click at [1462, 363] on button "Blue ($2)" at bounding box center [1485, 374] width 77 height 31
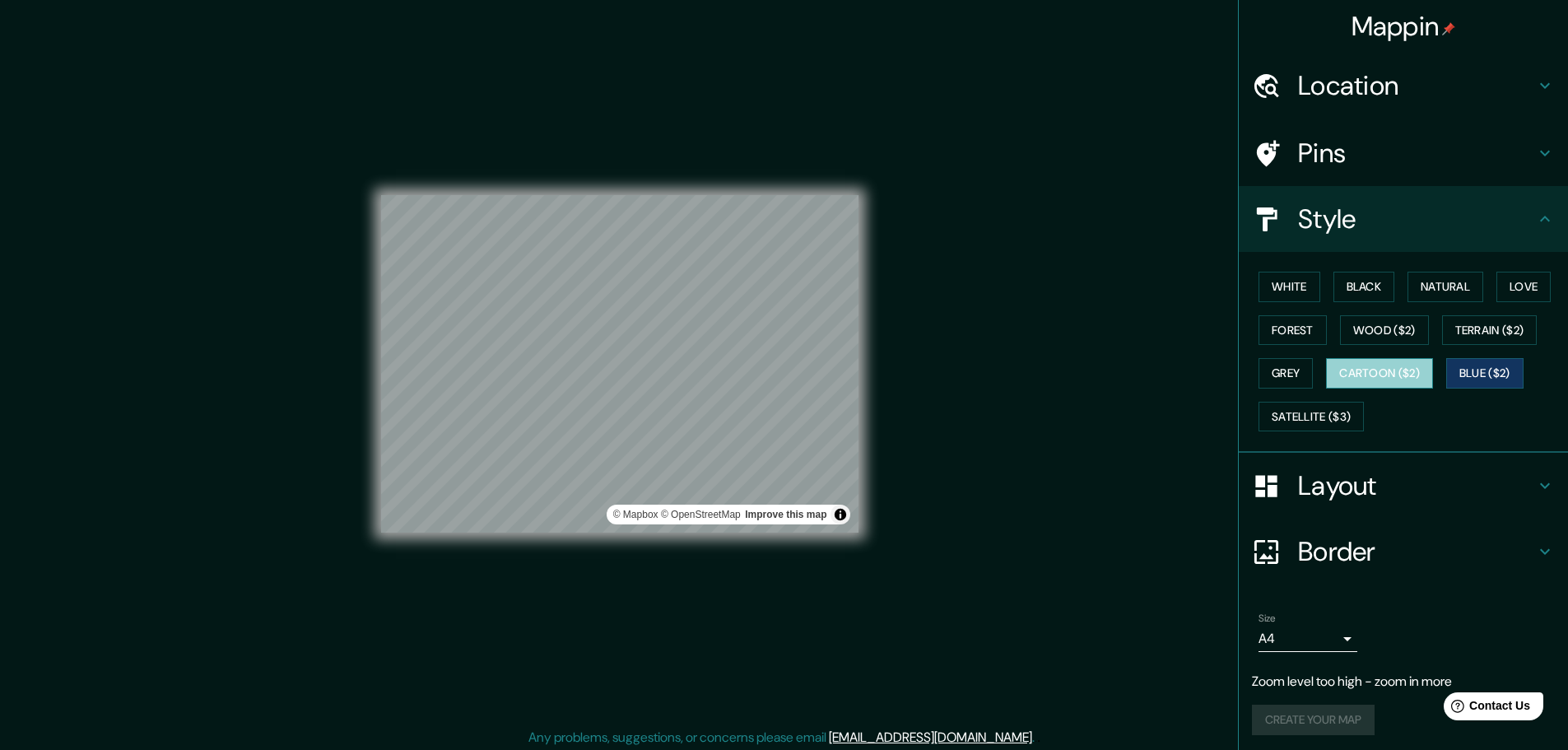
click at [1383, 386] on button "Cartoon ($2)" at bounding box center [1379, 374] width 107 height 31
click at [1271, 426] on button "Satellite ($3)" at bounding box center [1311, 417] width 105 height 31
